Goal: Task Accomplishment & Management: Complete application form

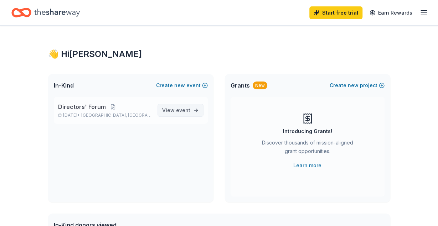
click at [175, 110] on span "View event" at bounding box center [176, 110] width 28 height 9
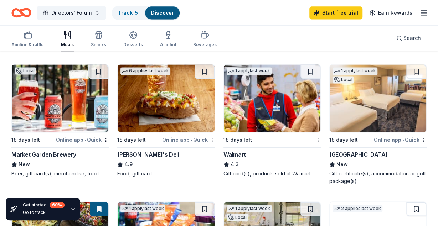
scroll to position [480, 0]
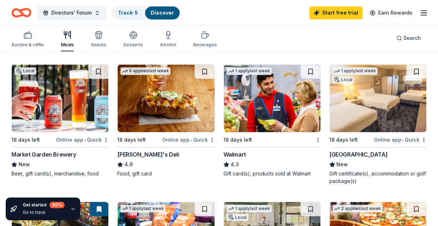
click at [134, 152] on div "[PERSON_NAME]'s Deli" at bounding box center [148, 154] width 62 height 9
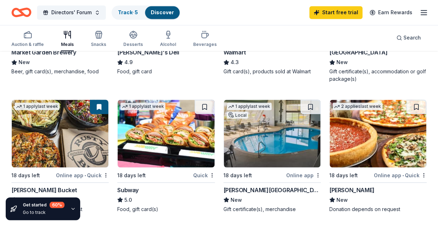
scroll to position [581, 0]
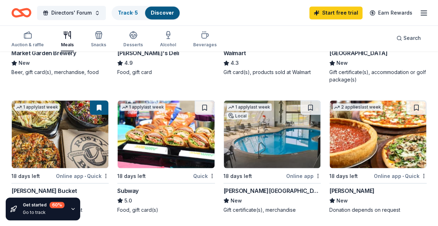
click at [389, 123] on img at bounding box center [378, 134] width 97 height 68
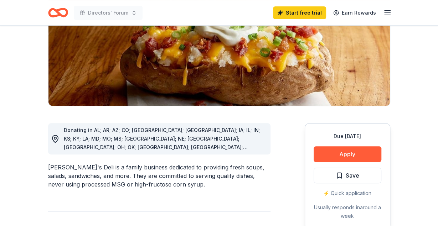
scroll to position [113, 0]
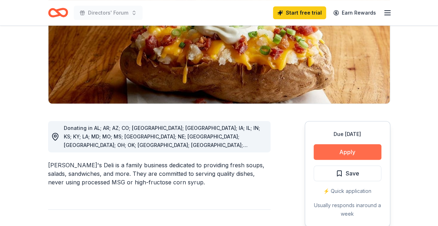
click at [341, 155] on button "Apply" at bounding box center [348, 152] width 68 height 16
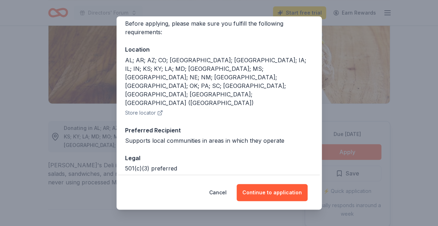
scroll to position [58, 0]
click at [215, 192] on button "Cancel" at bounding box center [217, 192] width 17 height 17
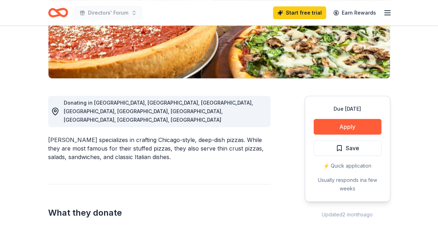
scroll to position [139, 0]
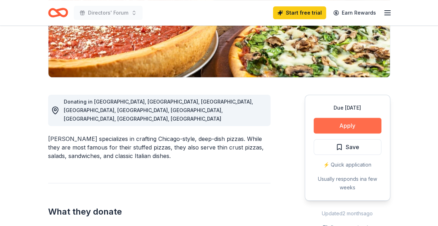
click at [352, 126] on button "Apply" at bounding box center [348, 126] width 68 height 16
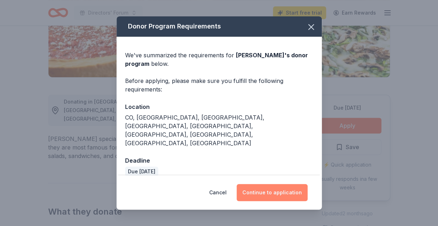
click at [287, 184] on button "Continue to application" at bounding box center [272, 192] width 71 height 17
